Goal: Information Seeking & Learning: Learn about a topic

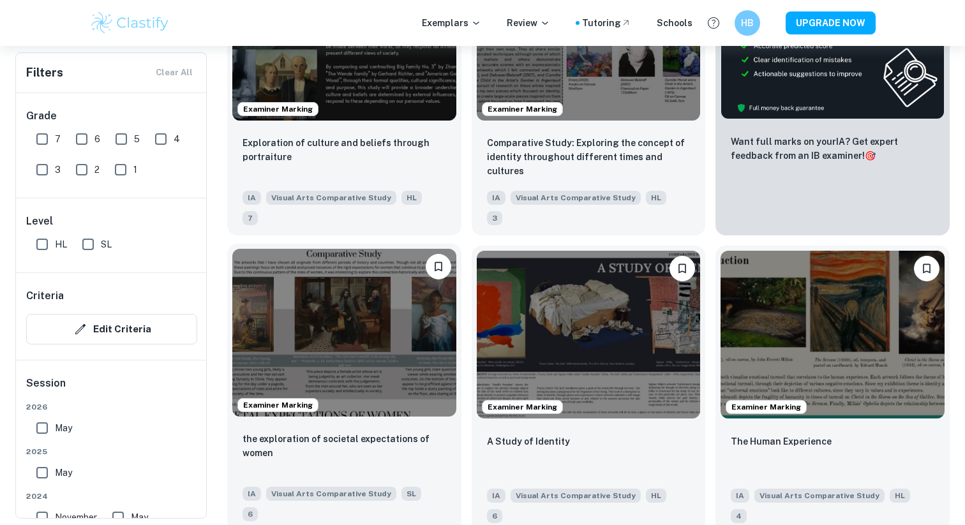
scroll to position [389, 0]
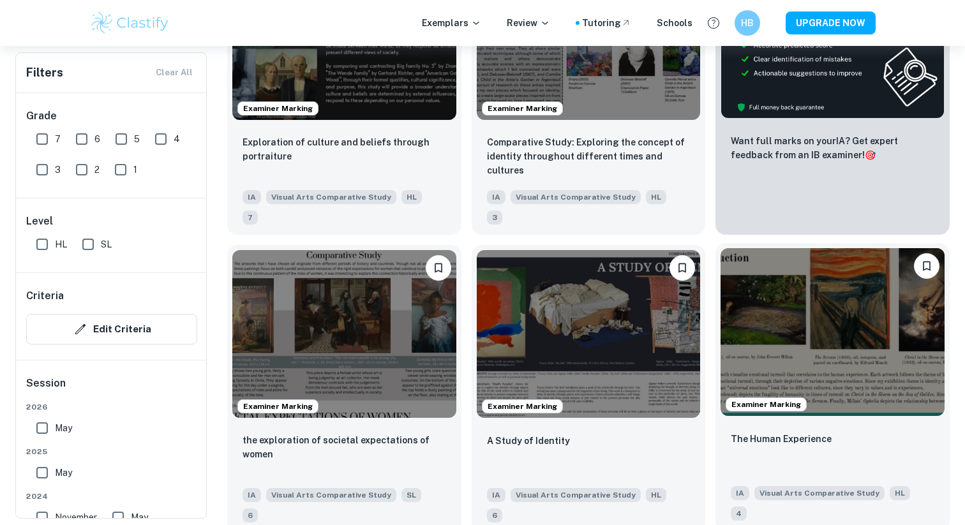
click at [841, 283] on img at bounding box center [833, 332] width 224 height 168
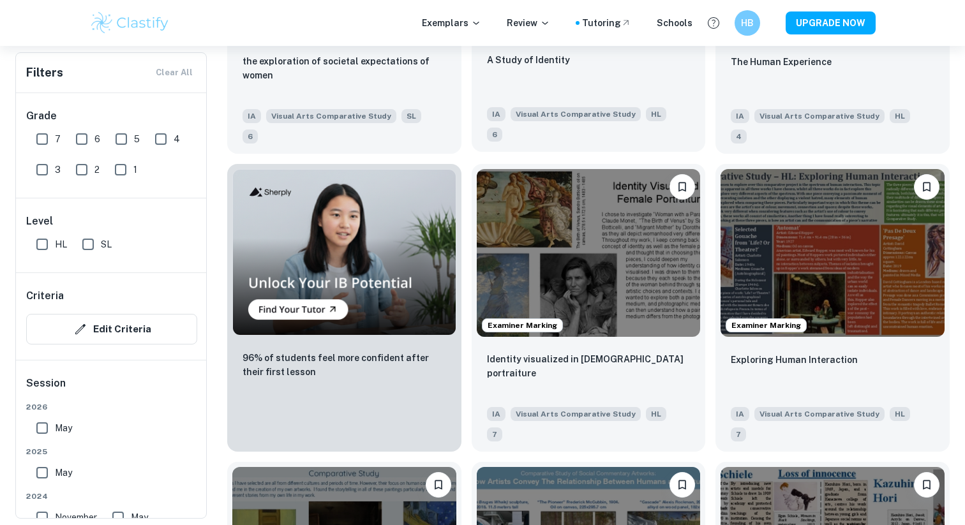
scroll to position [913, 0]
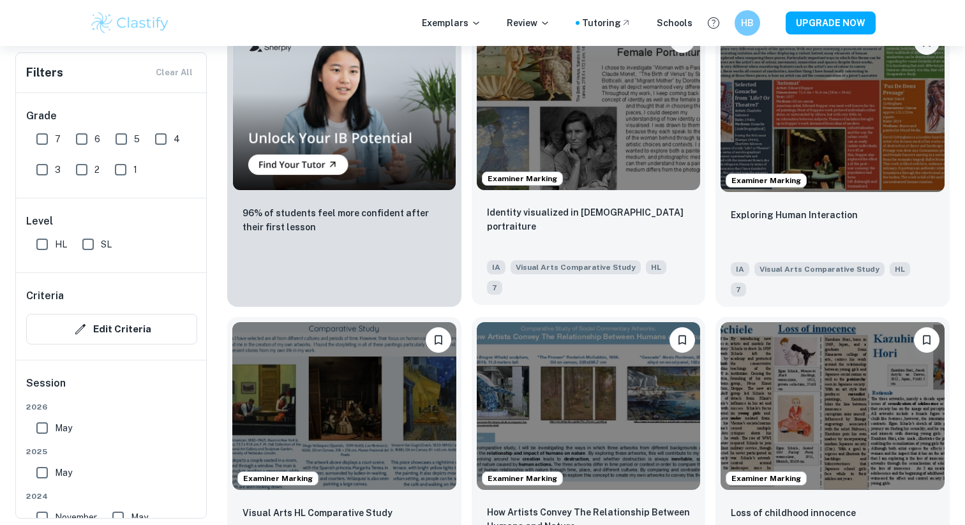
click at [561, 98] on img at bounding box center [589, 106] width 224 height 168
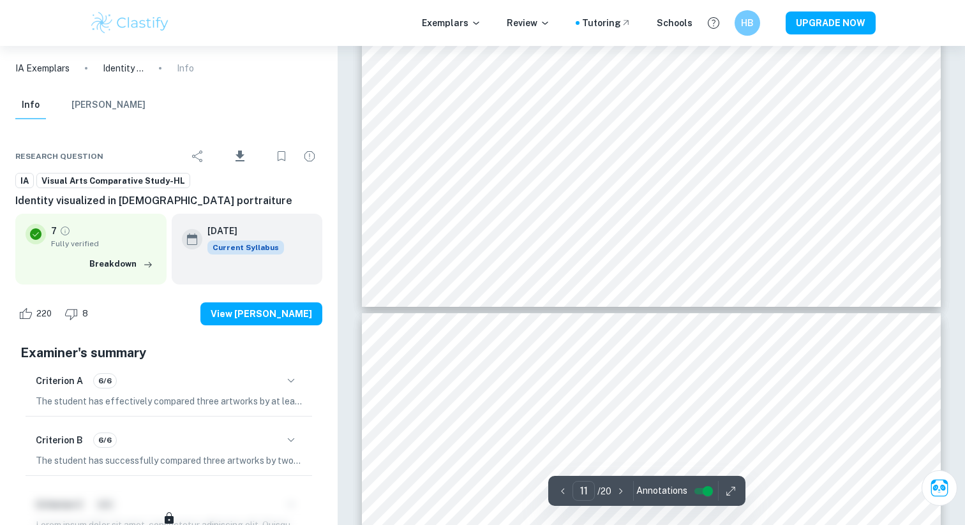
scroll to position [4631, 0]
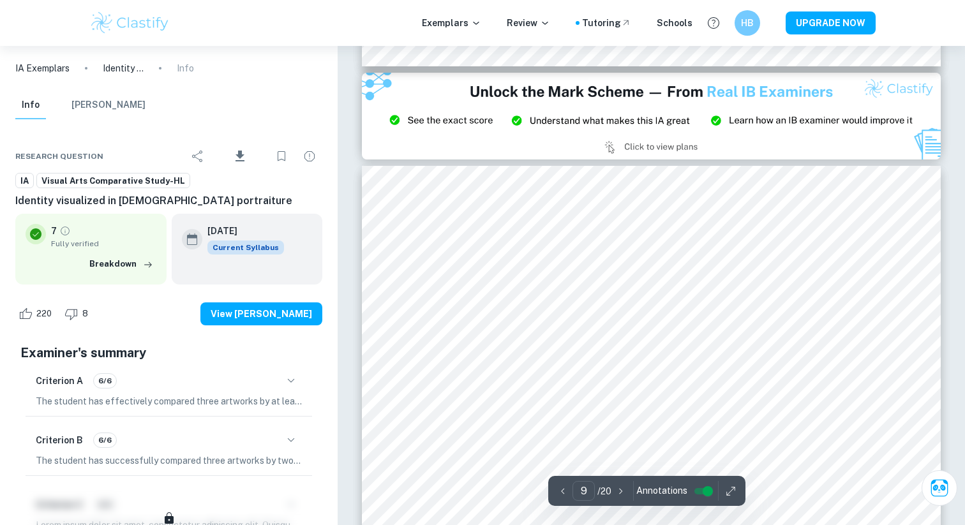
type input "8"
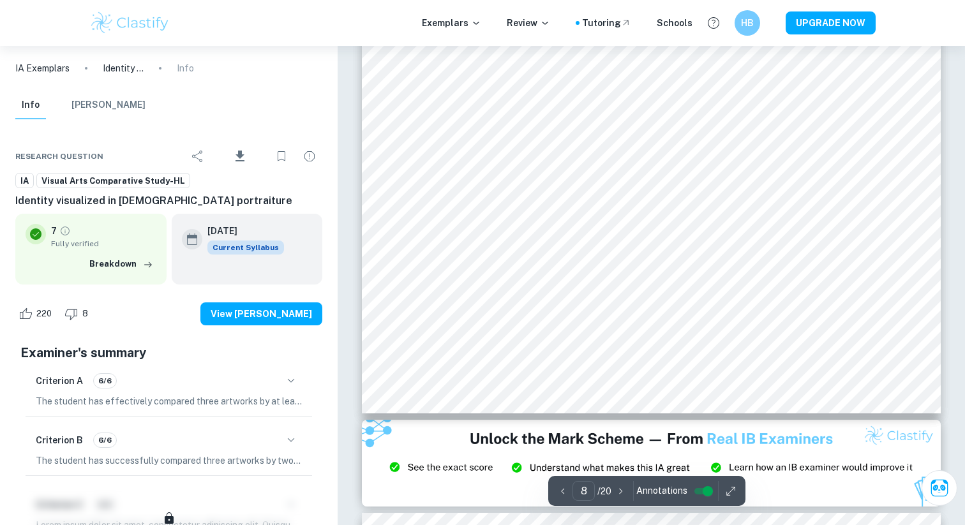
scroll to position [3146, 0]
